Goal: Transaction & Acquisition: Purchase product/service

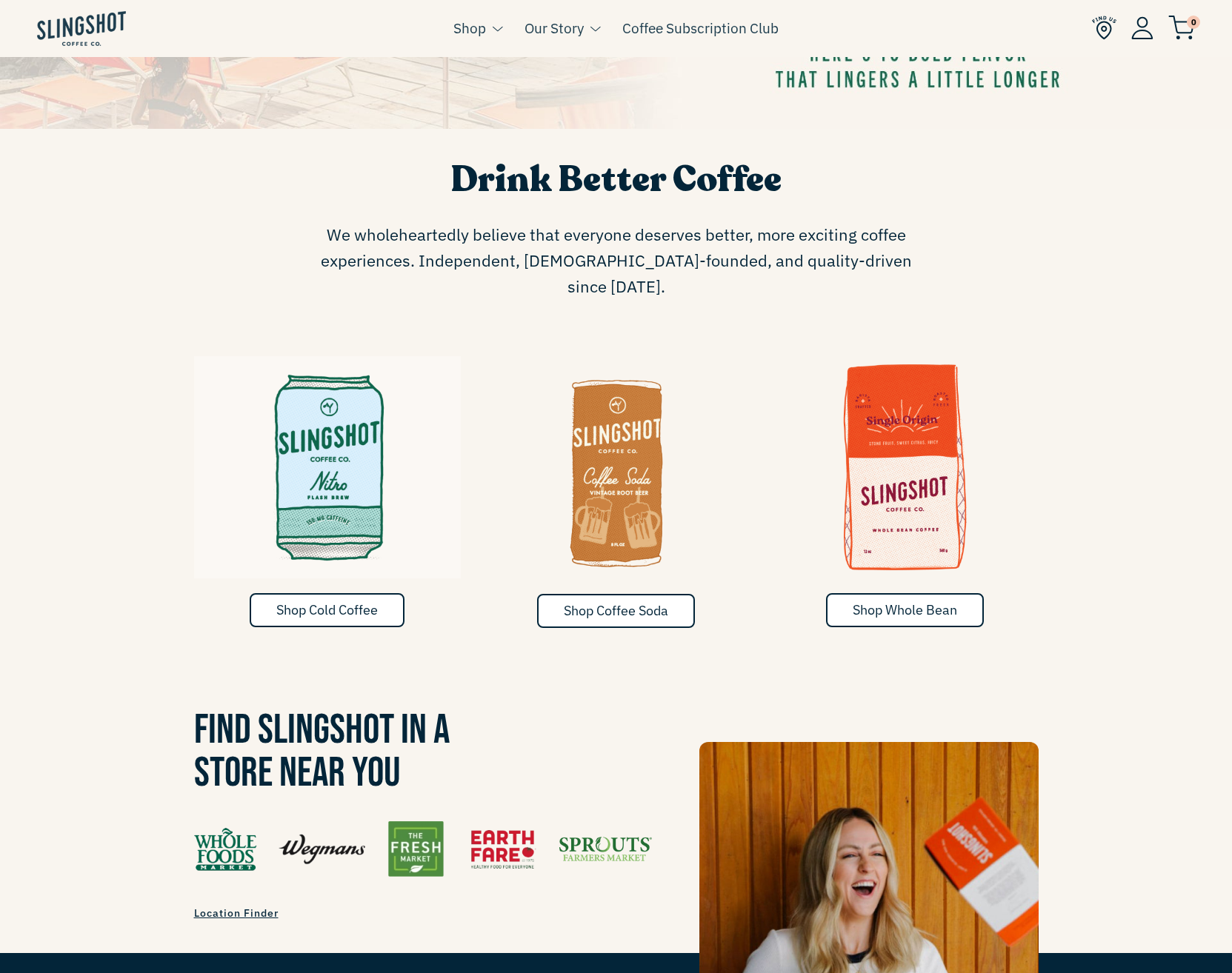
scroll to position [791, 0]
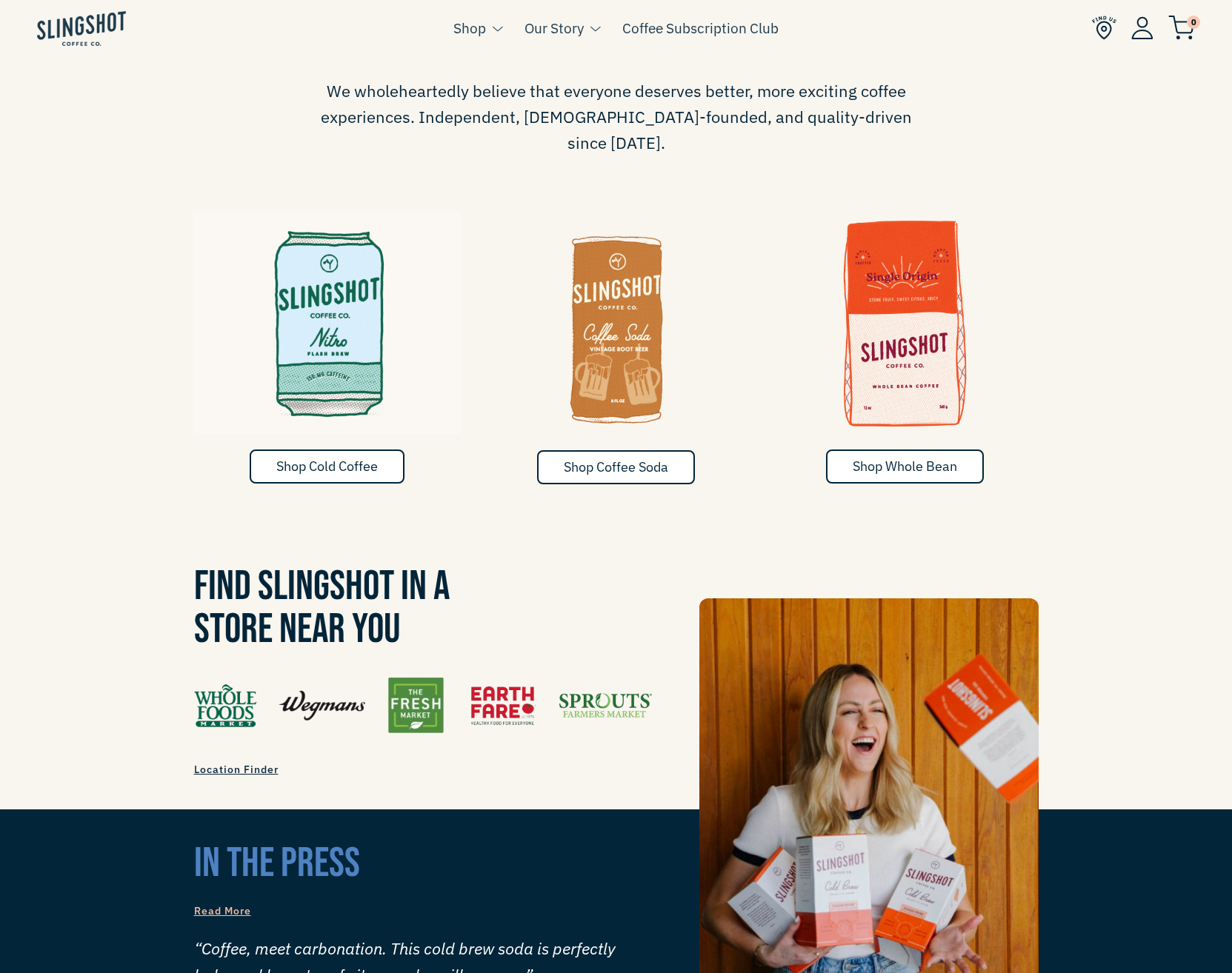
click at [498, 566] on h3 "Find Slingshot in a Store Near You" at bounding box center [616, 609] width 845 height 86
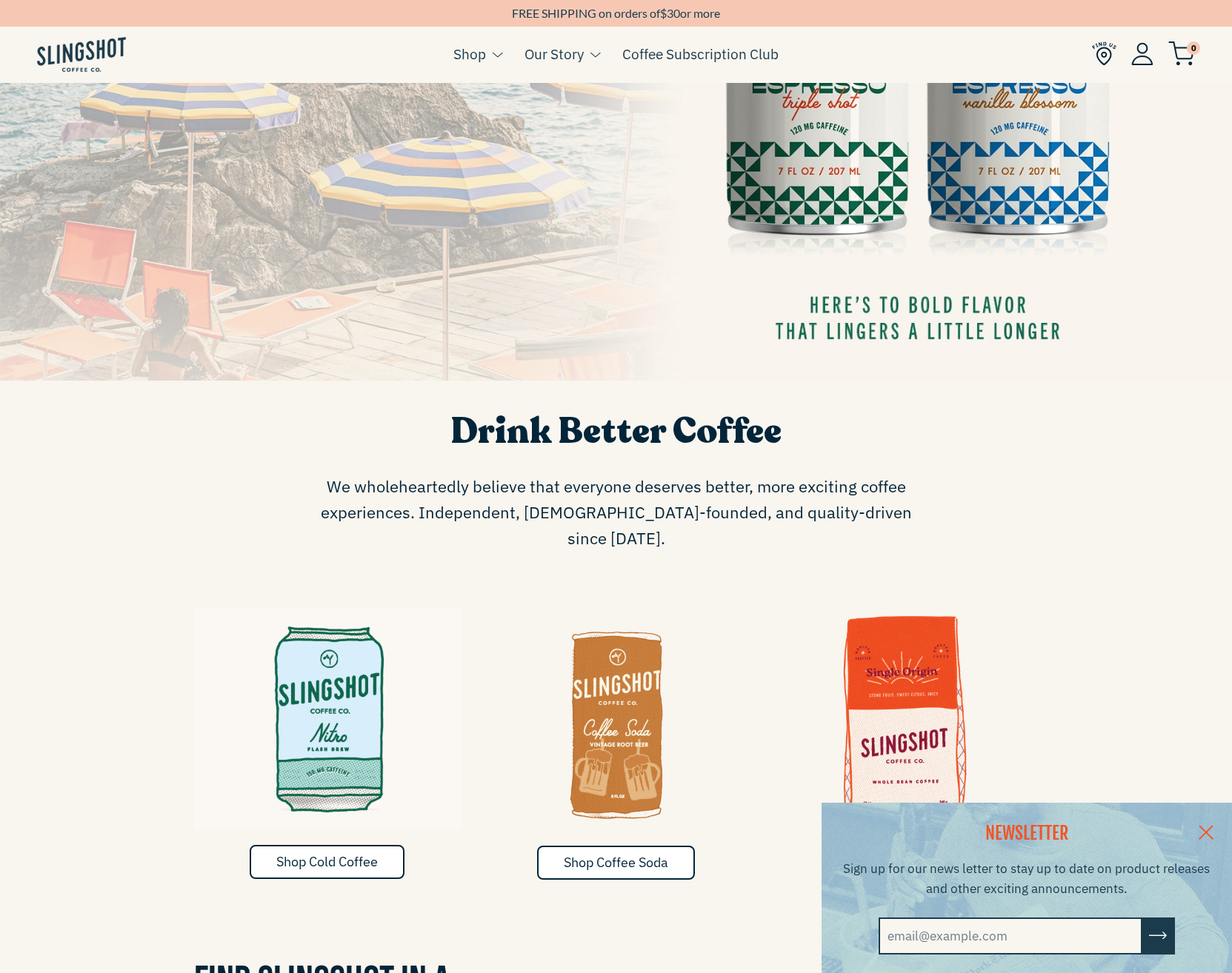
scroll to position [0, 0]
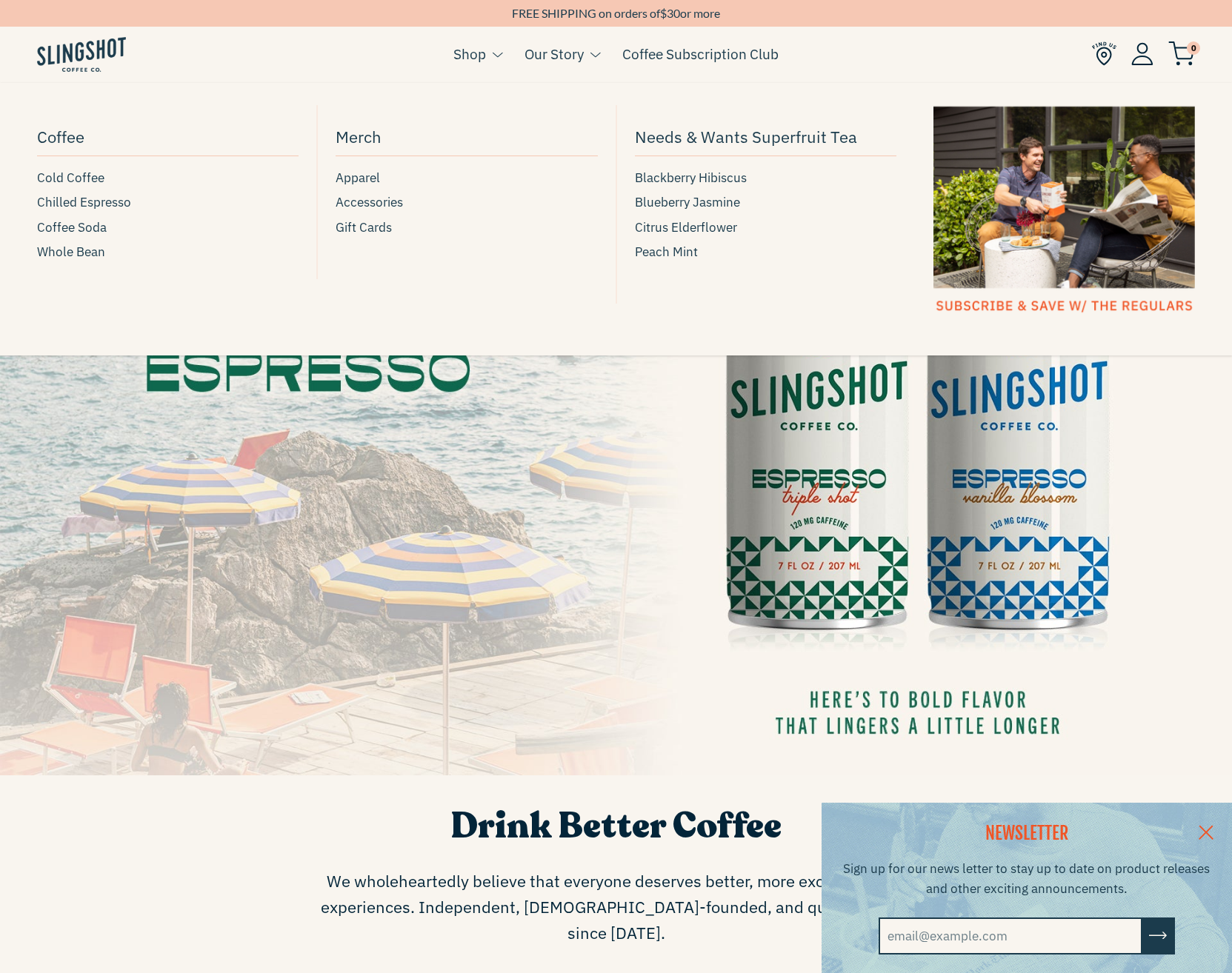
click at [474, 48] on link "Shop" at bounding box center [469, 54] width 33 height 22
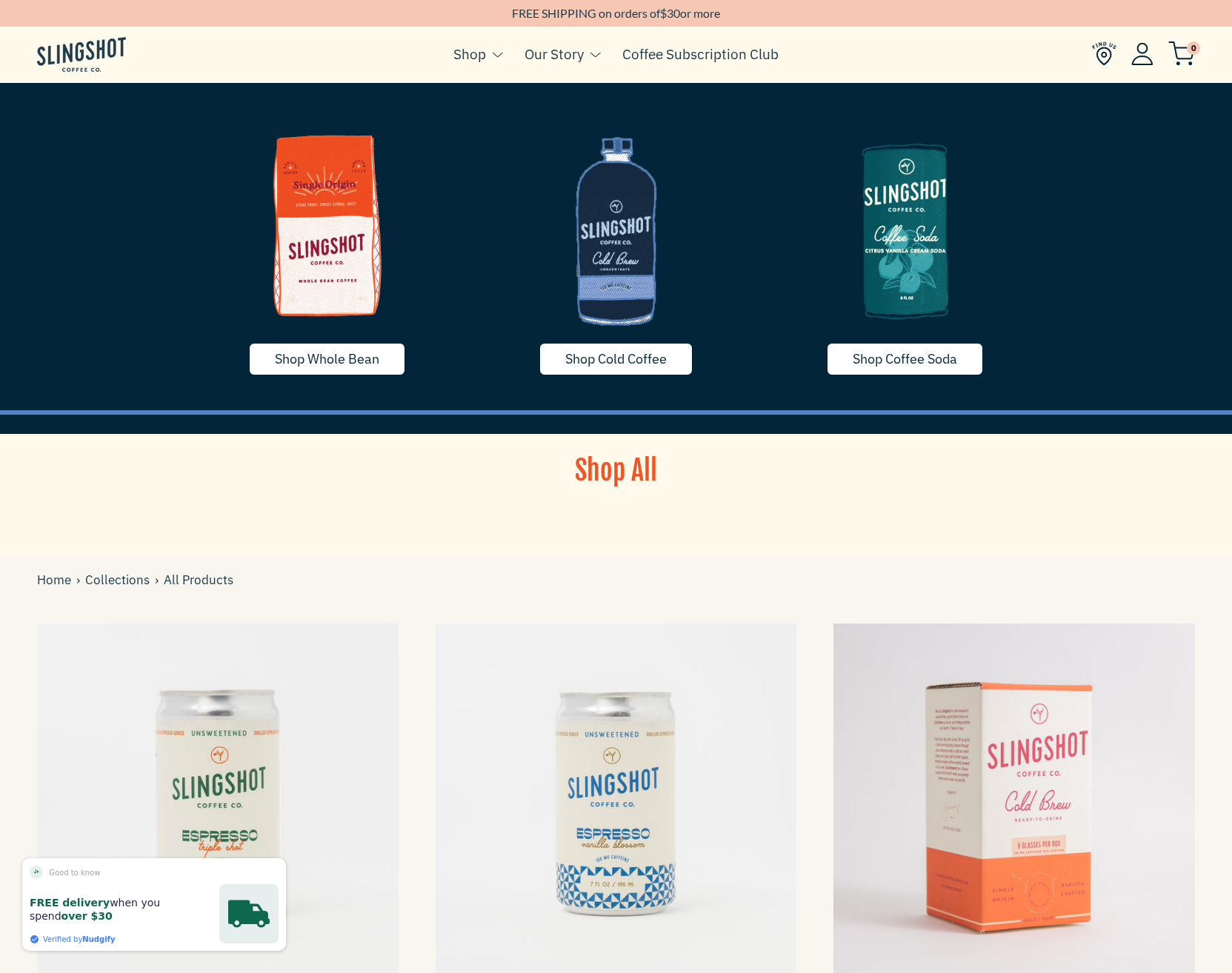
click at [324, 272] on img at bounding box center [327, 225] width 267 height 222
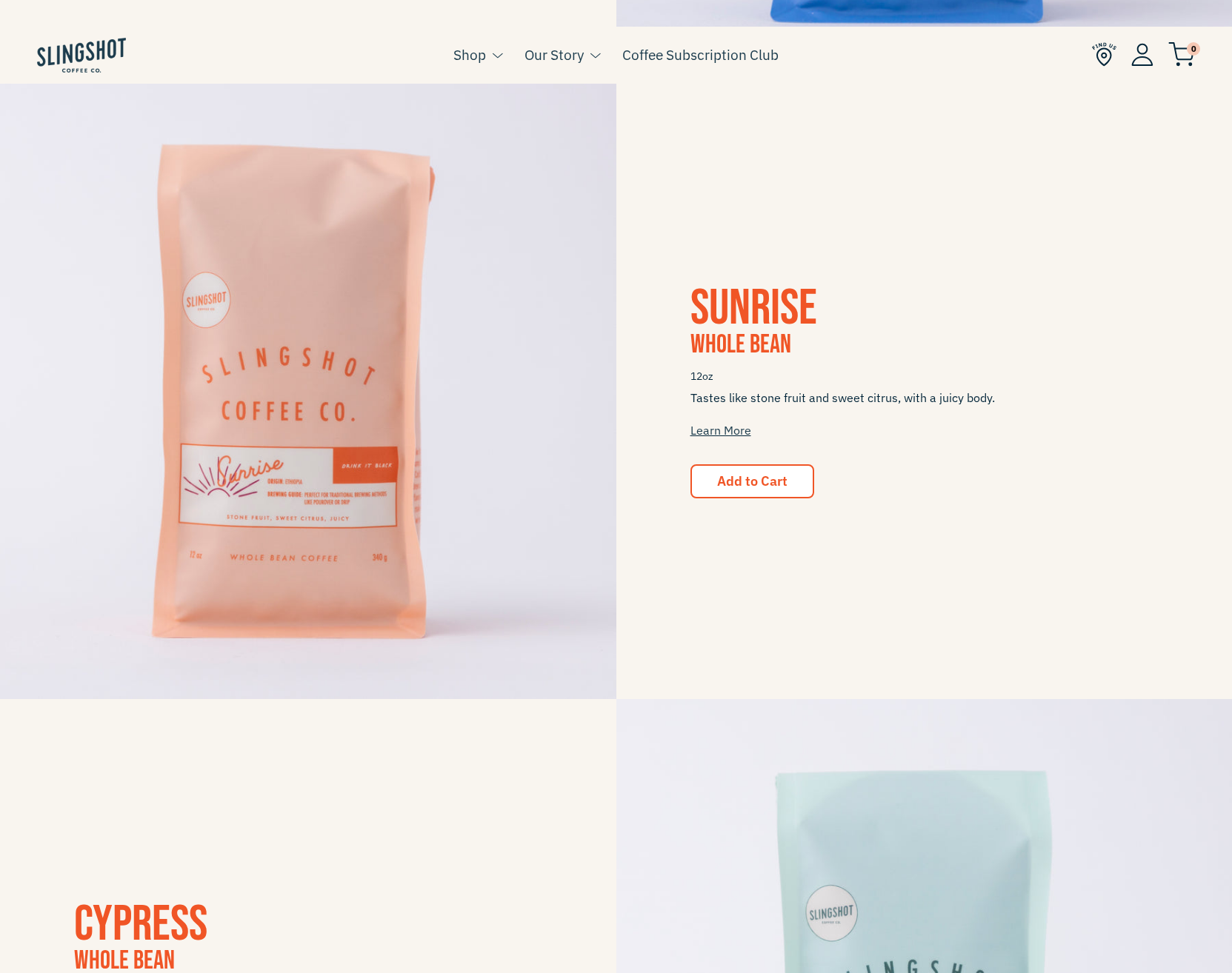
scroll to position [987, 0]
